Goal: Communication & Community: Answer question/provide support

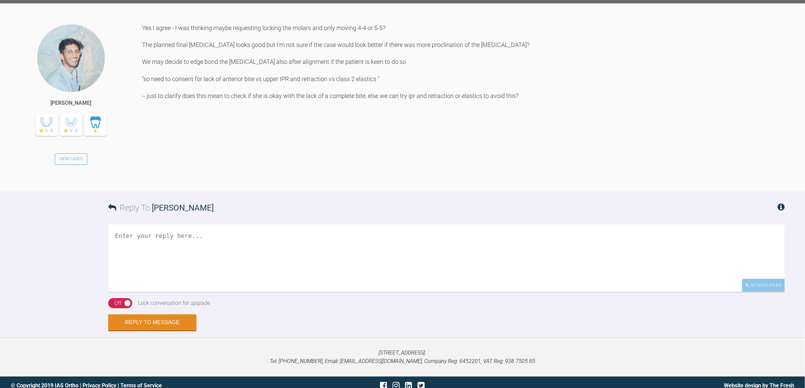
scroll to position [1137, 0]
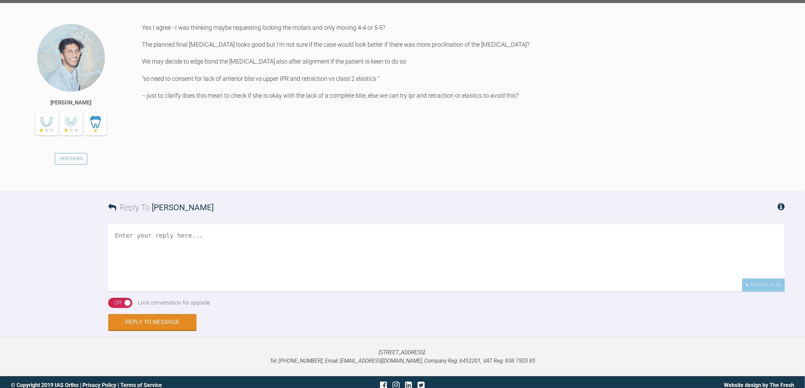
click at [323, 224] on div "Reply To Sai Mehta" at bounding box center [446, 207] width 677 height 33
click at [317, 271] on textarea at bounding box center [446, 258] width 677 height 68
click at [316, 276] on textarea at bounding box center [446, 258] width 677 height 68
click at [412, 146] on div "Yes I agree - I was thinking maybe requesting locking the molars and only movin…" at bounding box center [463, 102] width 643 height 158
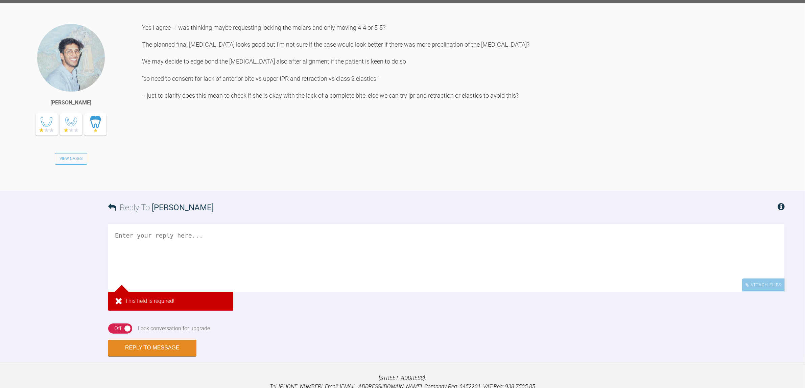
click at [294, 276] on textarea at bounding box center [446, 258] width 677 height 68
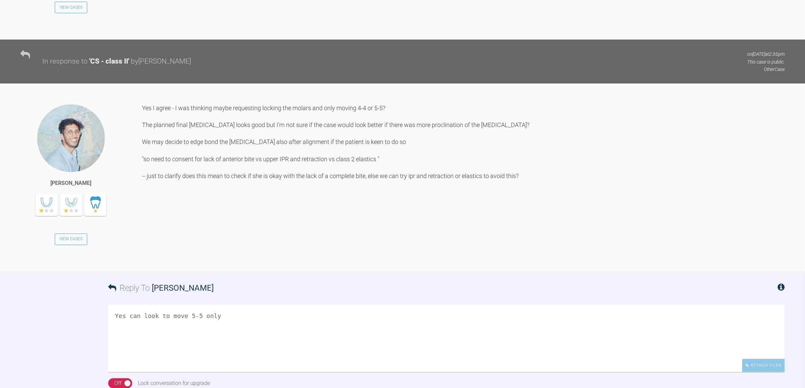
scroll to position [1178, 0]
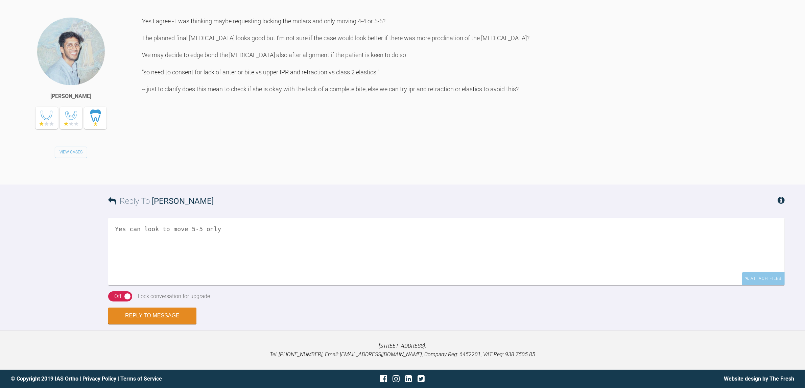
click at [301, 236] on textarea "Yes can look to move 5-5 only" at bounding box center [446, 252] width 677 height 68
click at [285, 229] on textarea "Yes can look to move 5-5 only" at bounding box center [446, 252] width 677 height 68
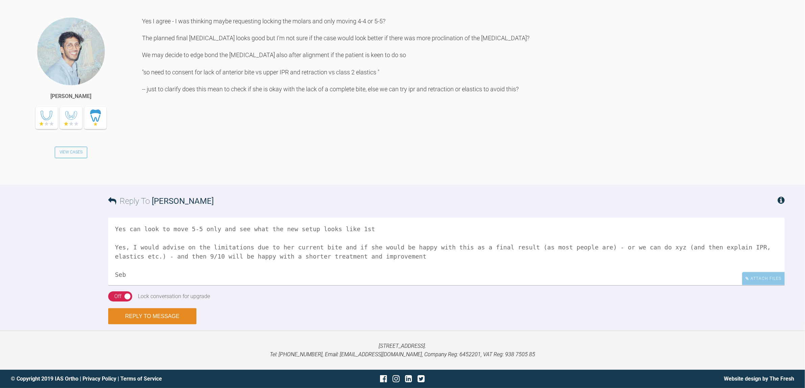
type textarea "Yes can look to move 5-5 only and see what the new setup looks like 1st Yes, I …"
click at [152, 321] on button "Reply to Message" at bounding box center [152, 316] width 88 height 16
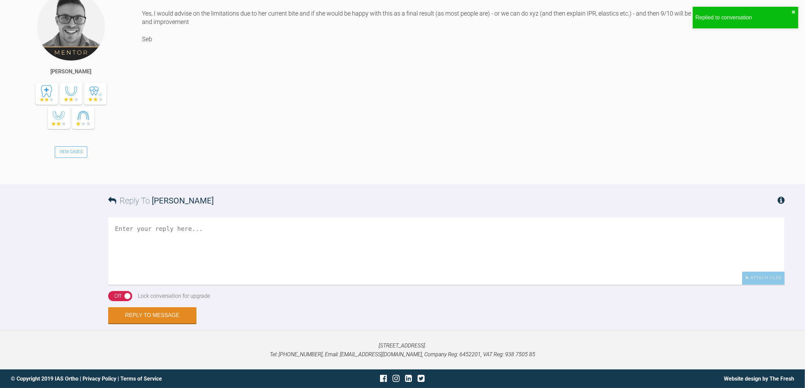
scroll to position [1434, 0]
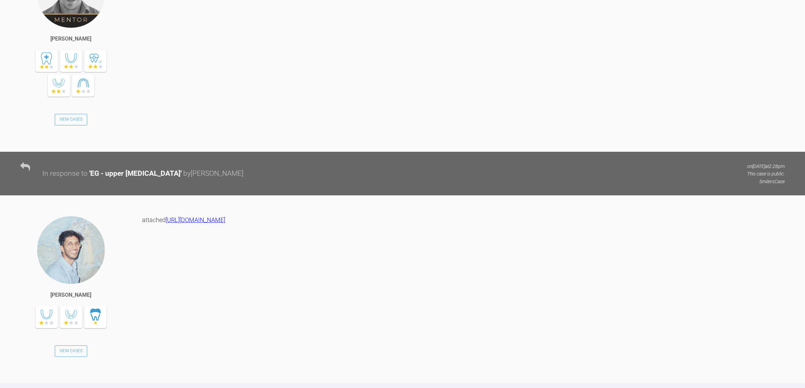
scroll to position [6279, 0]
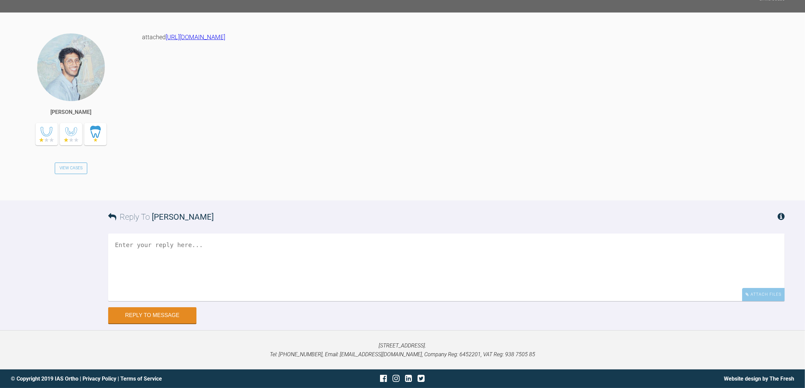
click at [234, 268] on textarea at bounding box center [446, 268] width 677 height 68
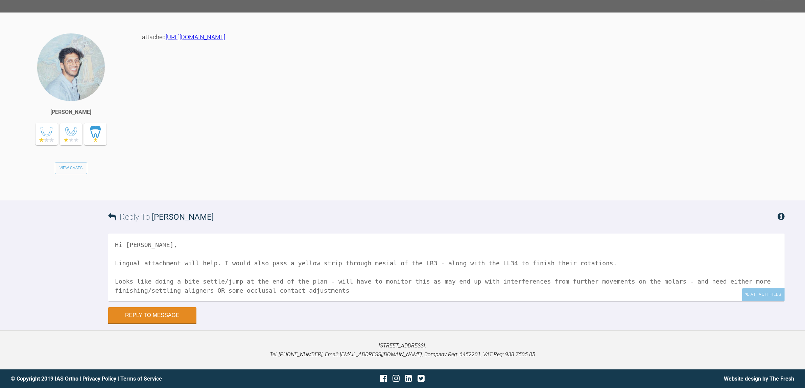
scroll to position [11, 0]
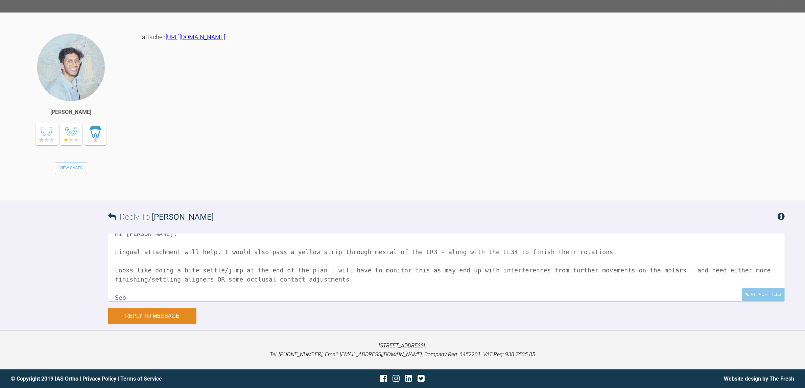
type textarea "Hi [PERSON_NAME], Lingual attachment will help. I would also pass a yellow stri…"
click at [171, 313] on button "Reply to Message" at bounding box center [152, 316] width 88 height 16
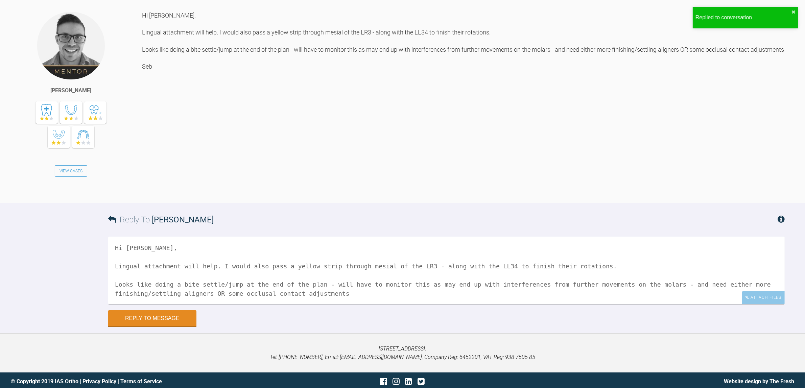
scroll to position [6534, 0]
